Goal: Task Accomplishment & Management: Complete application form

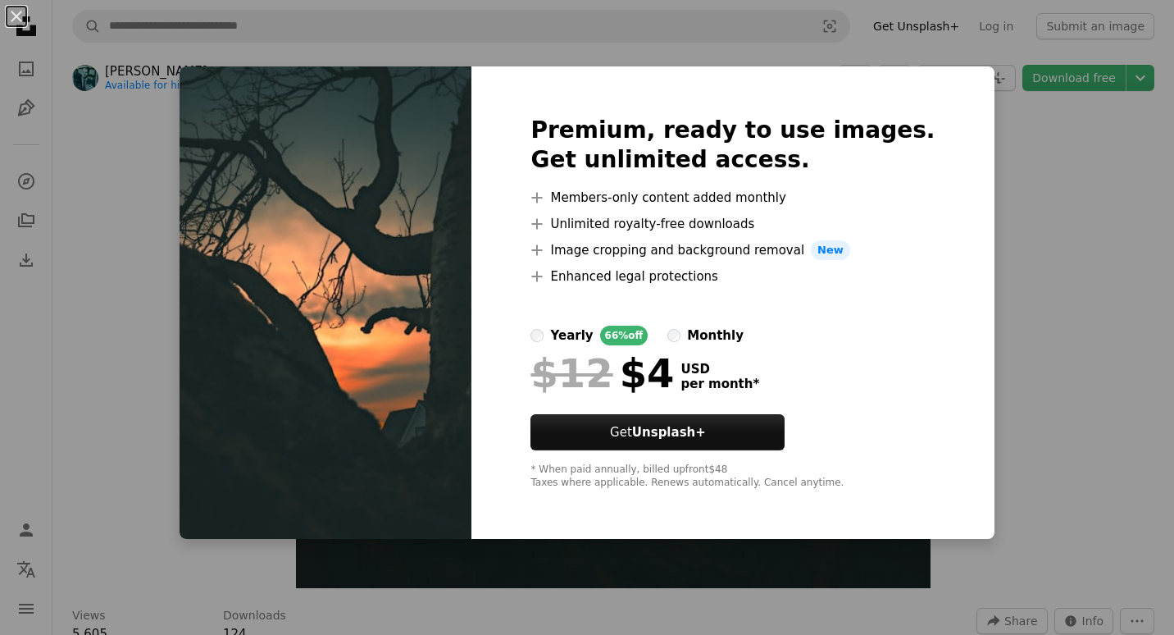
click at [1065, 176] on div "An X shape Premium, ready to use images. Get unlimited access. A plus sign Memb…" at bounding box center [587, 317] width 1174 height 635
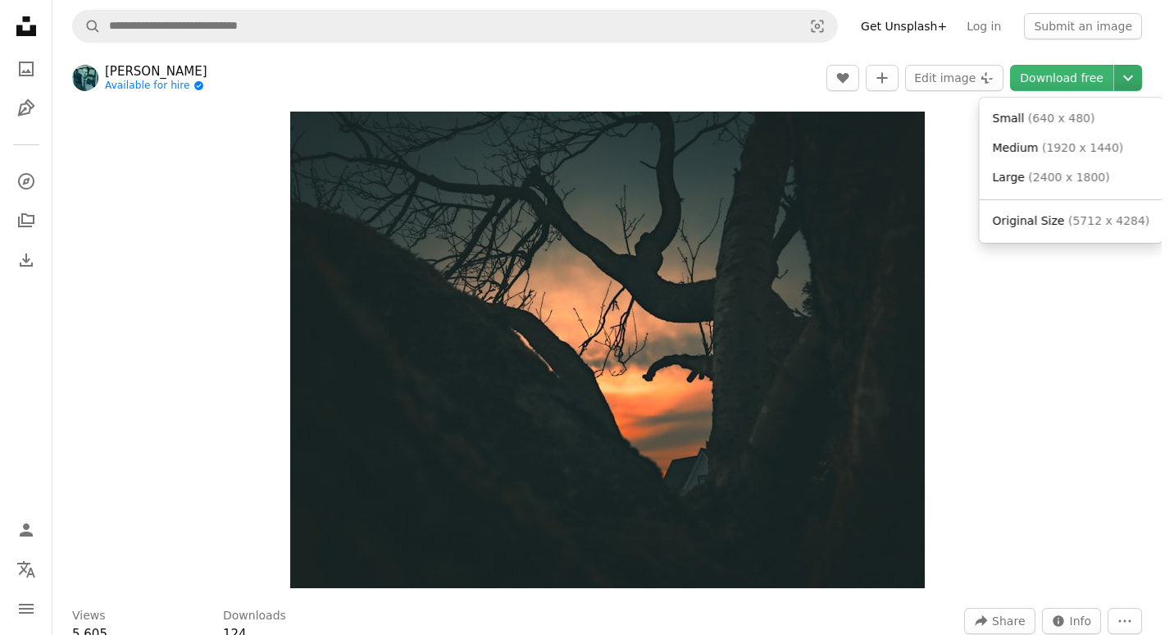
click at [1123, 76] on icon "Chevron down" at bounding box center [1128, 78] width 26 height 20
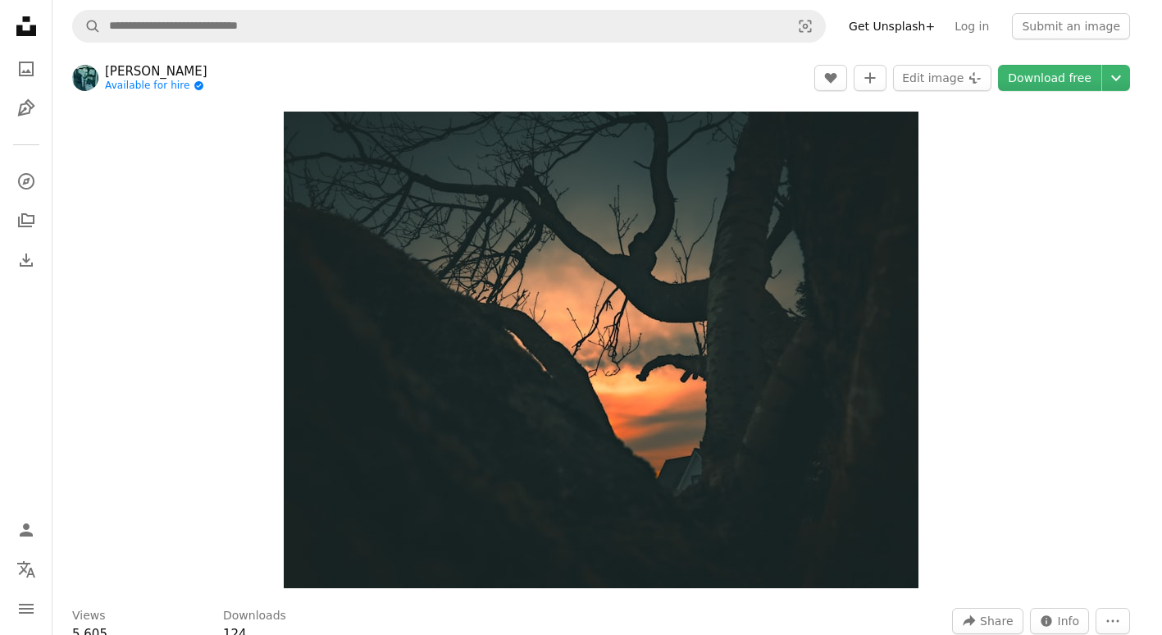
click at [940, 214] on body "Unsplash logo Unsplash Home A photo Pen Tool A compass A stack of folders Downl…" at bounding box center [575, 317] width 1150 height 635
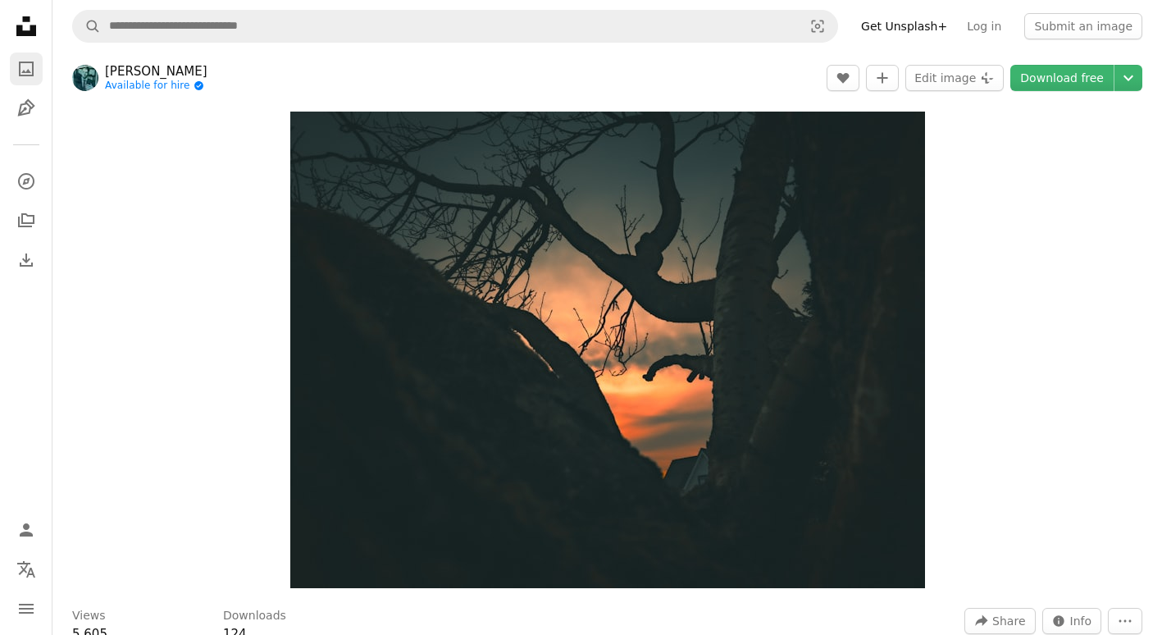
click at [29, 71] on icon "A photo" at bounding box center [26, 69] width 20 height 20
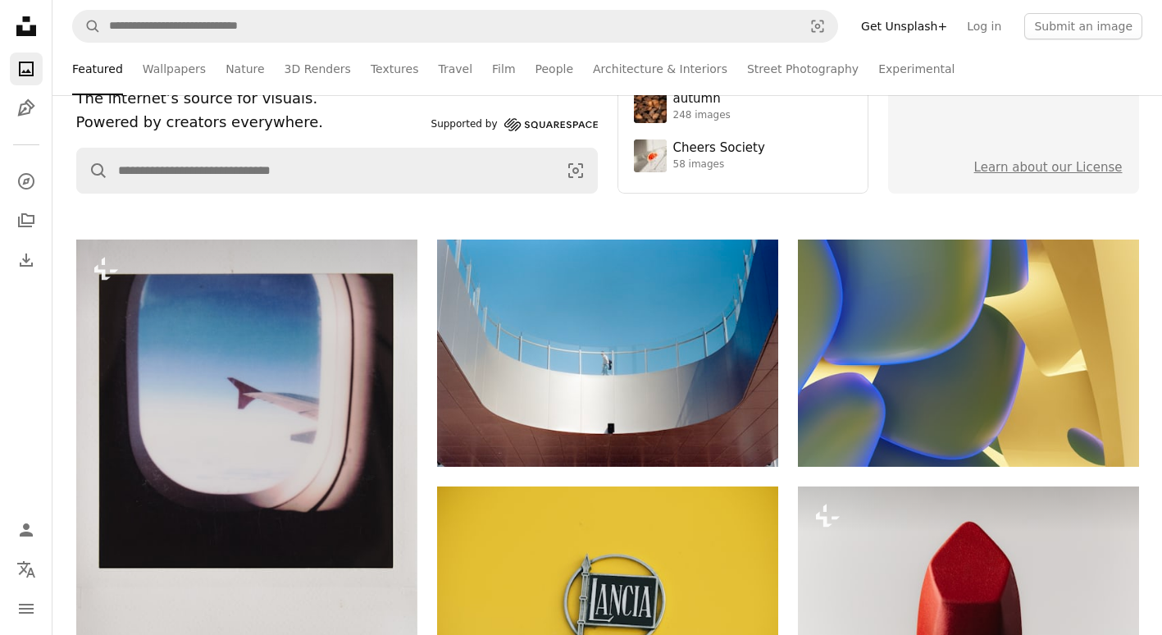
scroll to position [197, 0]
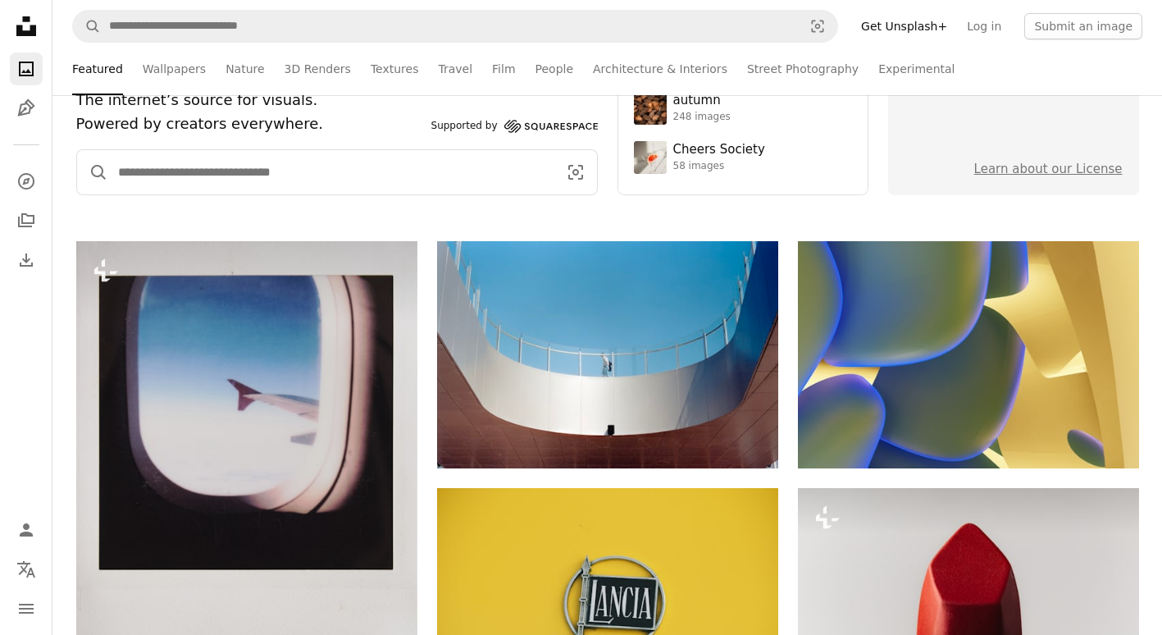
click at [376, 157] on input "Find visuals sitewide" at bounding box center [331, 172] width 446 height 44
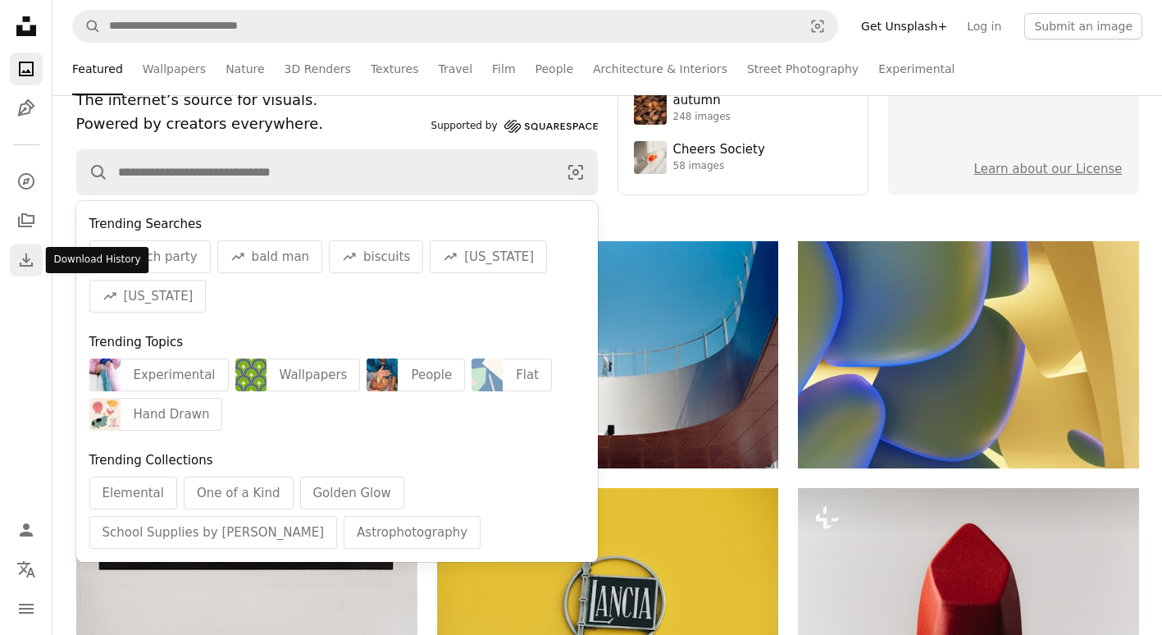
click at [31, 263] on icon "Download History" at bounding box center [26, 259] width 13 height 13
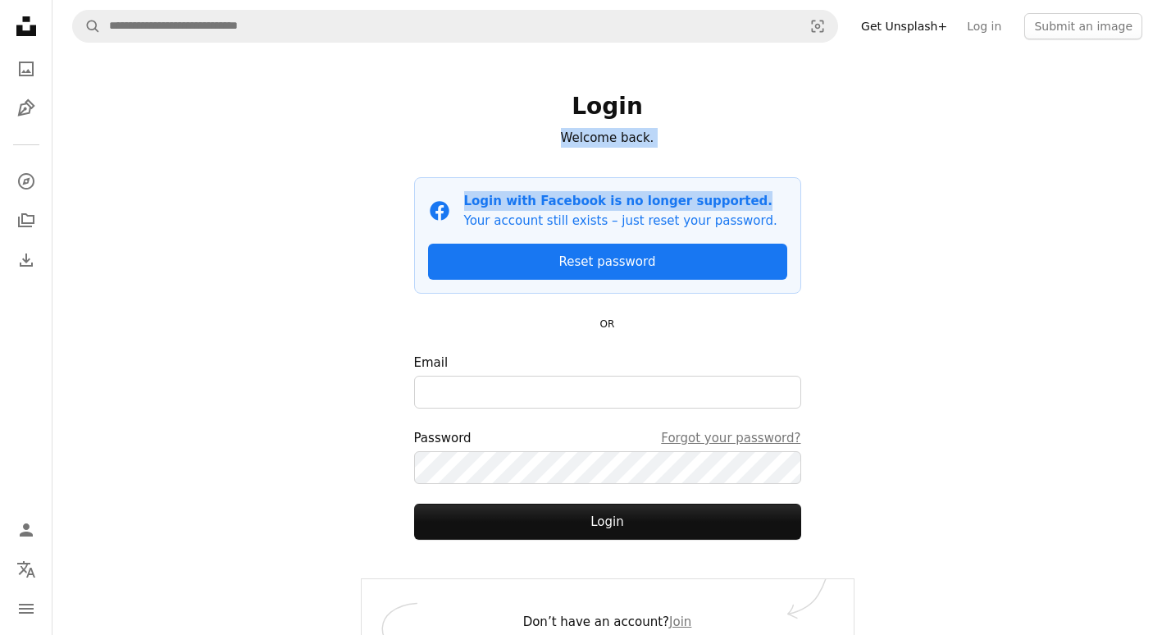
drag, startPoint x: 1160, startPoint y: 116, endPoint x: 1160, endPoint y: 181, distance: 65.6
click at [1160, 181] on div "A magnifying glass Visual search Get Unsplash+ Log in Submit an image Login Wel…" at bounding box center [607, 332] width 1110 height 664
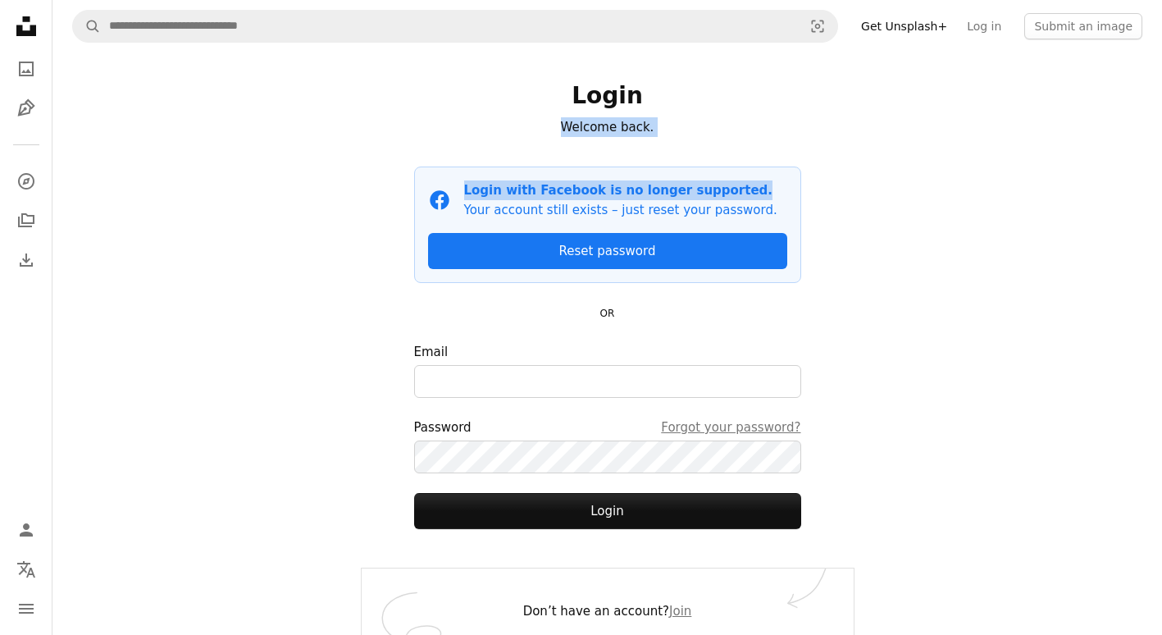
scroll to position [30, 0]
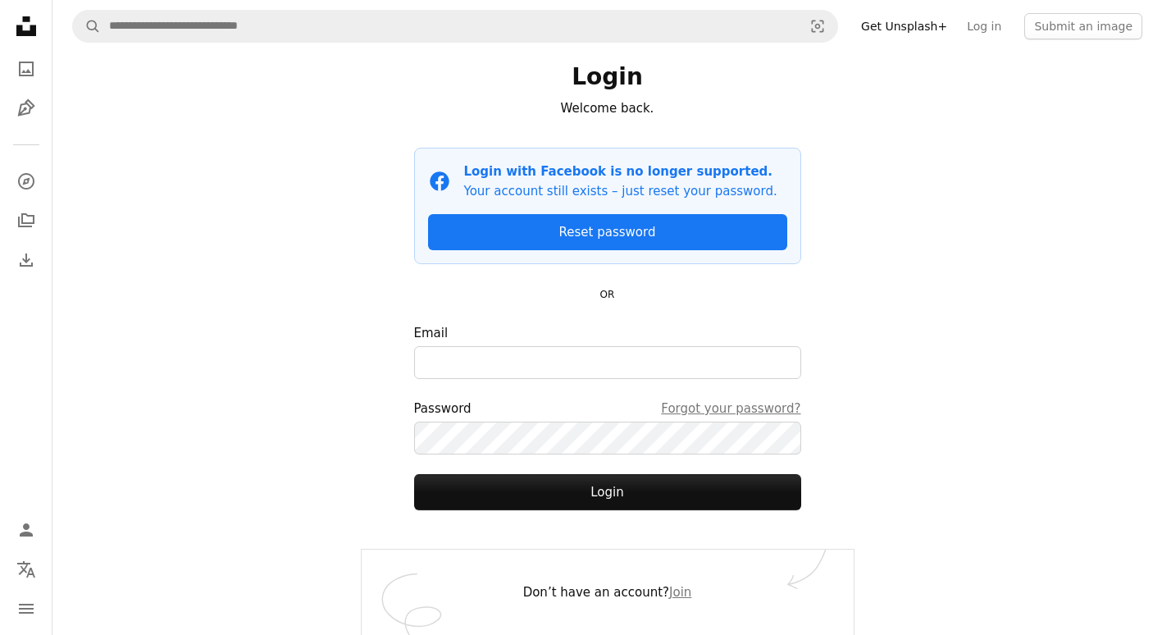
click at [673, 602] on div "Don’t have an account? Join" at bounding box center [608, 591] width 492 height 85
click at [670, 595] on link "Join" at bounding box center [680, 592] width 22 height 15
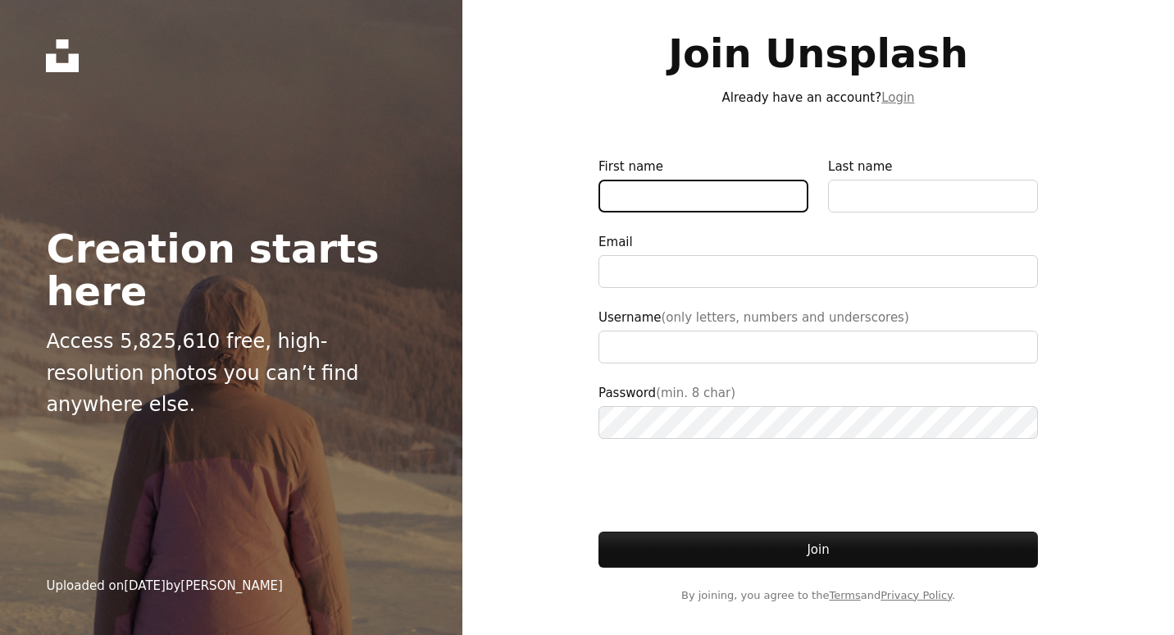
click at [712, 193] on input "First name" at bounding box center [704, 196] width 210 height 33
type input "******"
type input "**********"
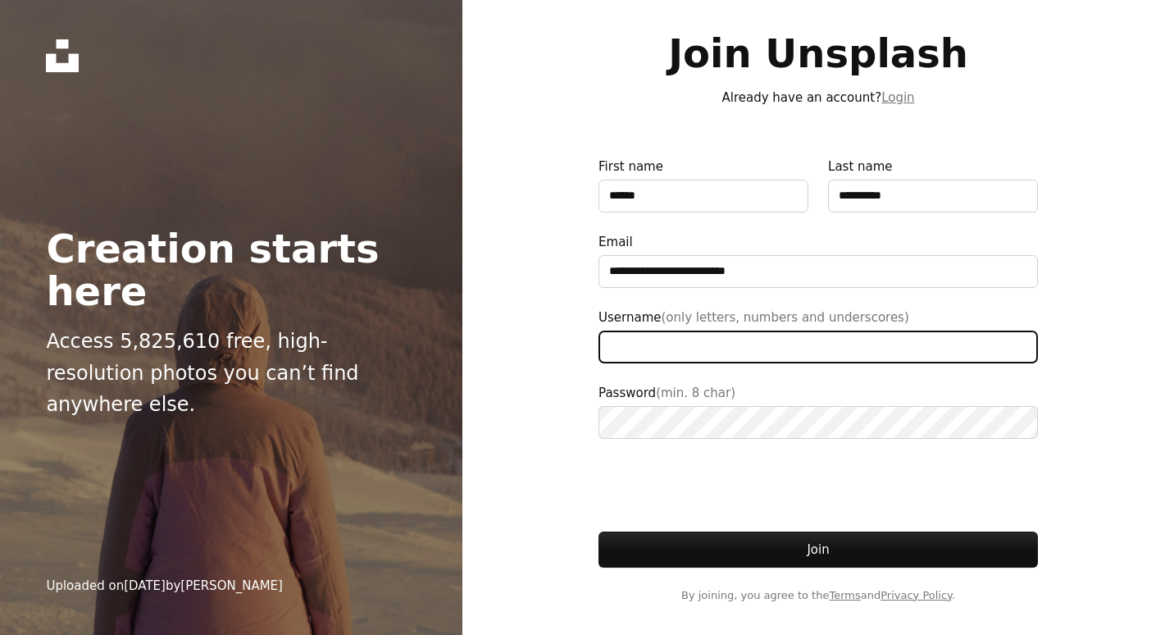
click at [700, 354] on input "Username (only letters, numbers and underscores)" at bounding box center [819, 347] width 440 height 33
type input "*"
type input "*******"
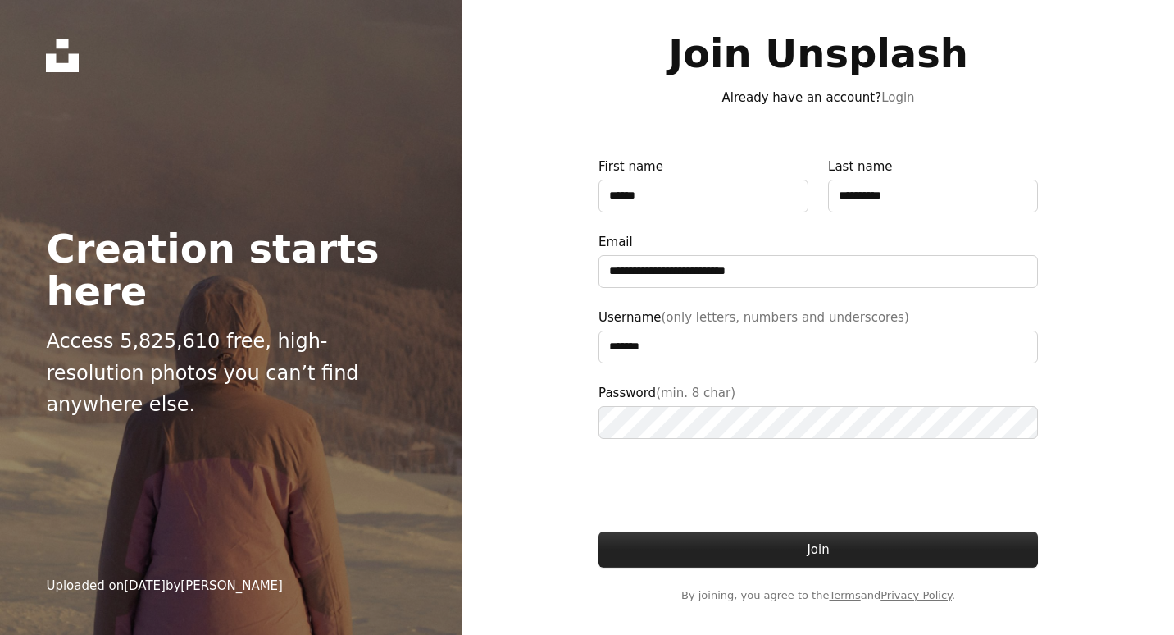
click at [864, 543] on button "Join" at bounding box center [819, 549] width 440 height 36
